Goal: Transaction & Acquisition: Purchase product/service

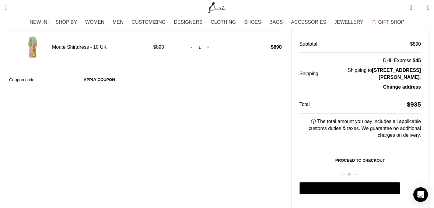
scroll to position [131, 0]
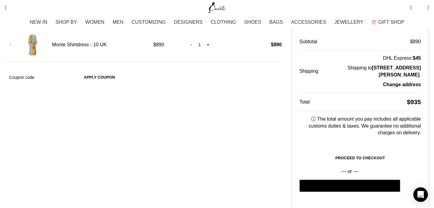
click at [333, 151] on link "Proceed to checkout" at bounding box center [359, 157] width 121 height 13
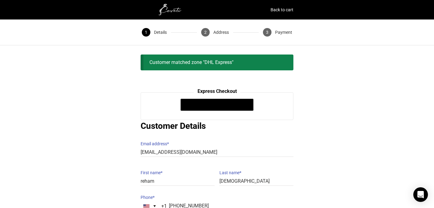
scroll to position [0, 5]
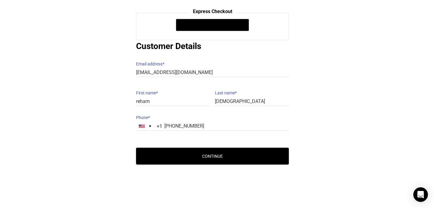
click at [262, 151] on button "Continue" at bounding box center [212, 155] width 153 height 17
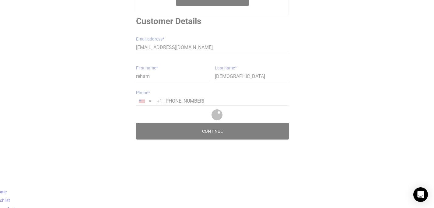
scroll to position [55, 5]
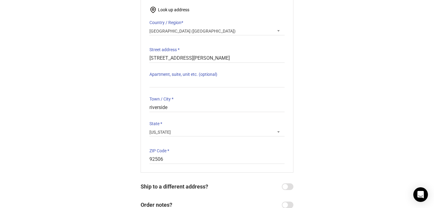
scroll to position [133, 0]
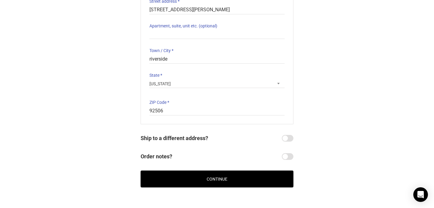
click at [230, 172] on button "Continue" at bounding box center [216, 178] width 153 height 17
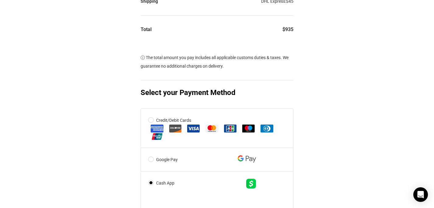
scroll to position [193, 0]
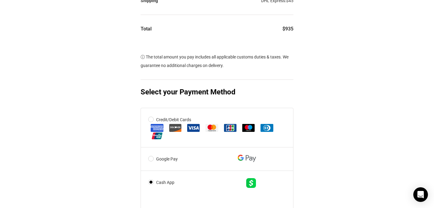
click at [154, 124] on label "Credit/Debit Cards" at bounding box center [216, 127] width 137 height 24
click at [0, 0] on input "Credit/Debit Cards" at bounding box center [0, 0] width 0 height 0
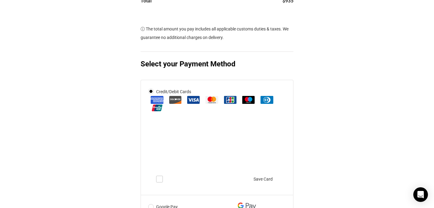
scroll to position [224, 0]
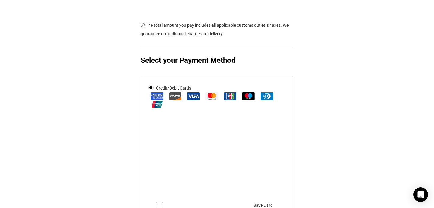
click at [331, 142] on div "@import url(//fonts.googleapis.com/css?family=Google+Sans_old:500) •••••• Expre…" at bounding box center [217, 93] width 434 height 516
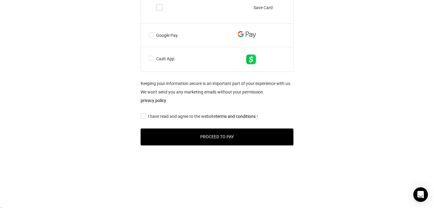
scroll to position [422, 0]
click at [142, 116] on input "I have read and agree to the website terms and conditions *" at bounding box center [142, 116] width 4 height 0
click at [188, 140] on button "Proceed to Pay" at bounding box center [216, 136] width 153 height 17
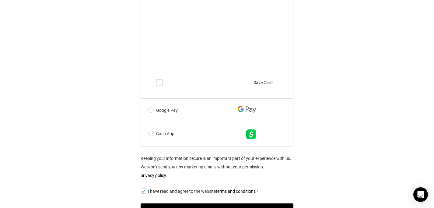
scroll to position [448, 0]
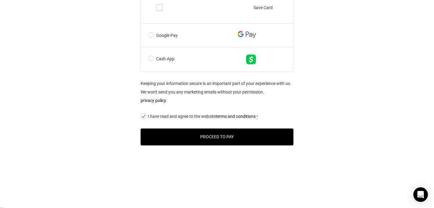
click at [173, 138] on button "Proceed to Pay" at bounding box center [216, 136] width 153 height 17
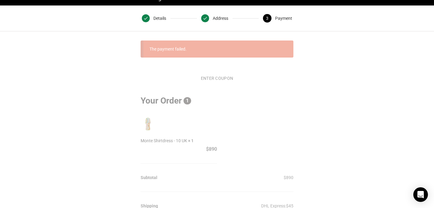
scroll to position [0, 0]
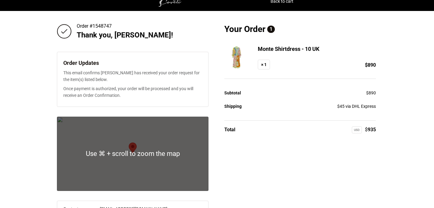
scroll to position [10, 0]
